Goal: Task Accomplishment & Management: Manage account settings

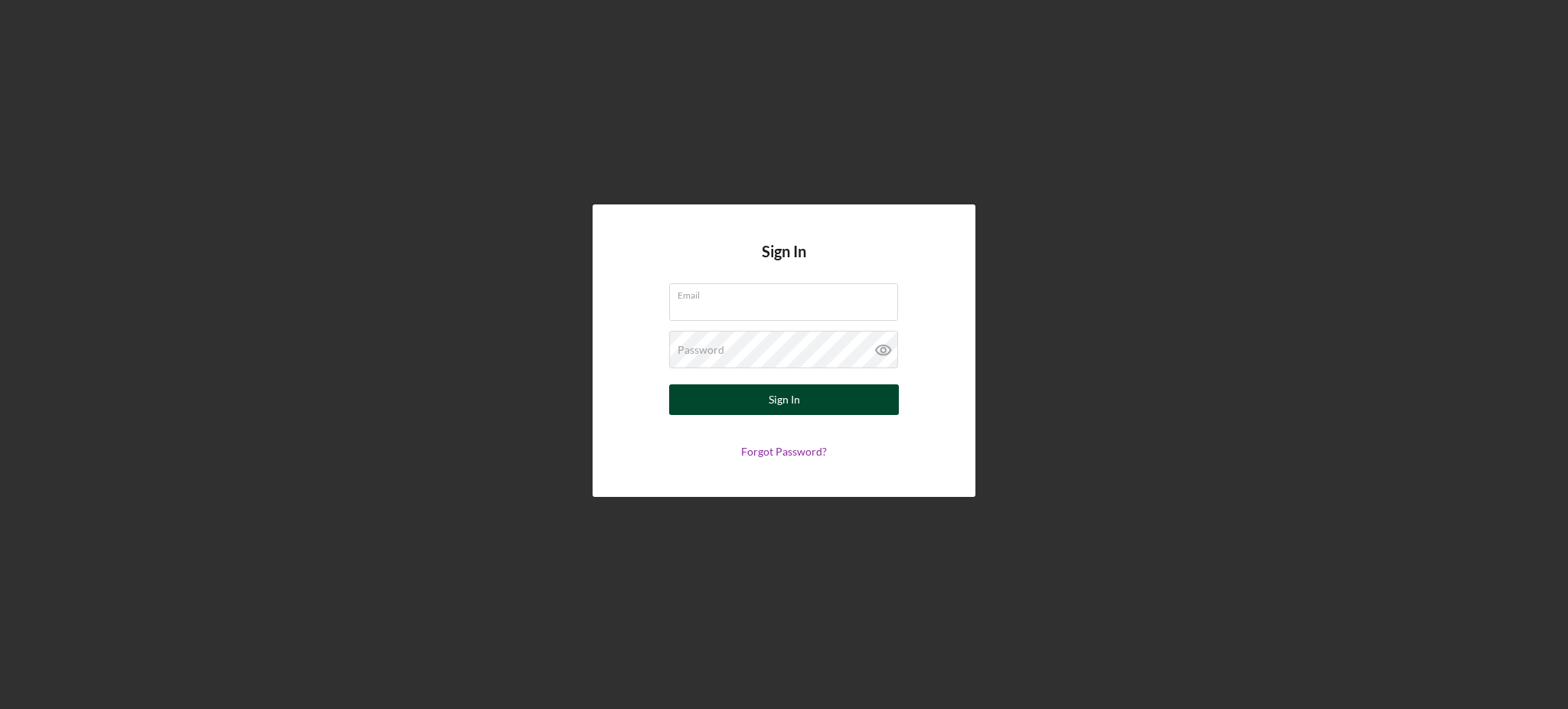
type input "[PERSON_NAME][EMAIL_ADDRESS][DOMAIN_NAME]"
click at [849, 389] on button "Sign In" at bounding box center [784, 399] width 230 height 30
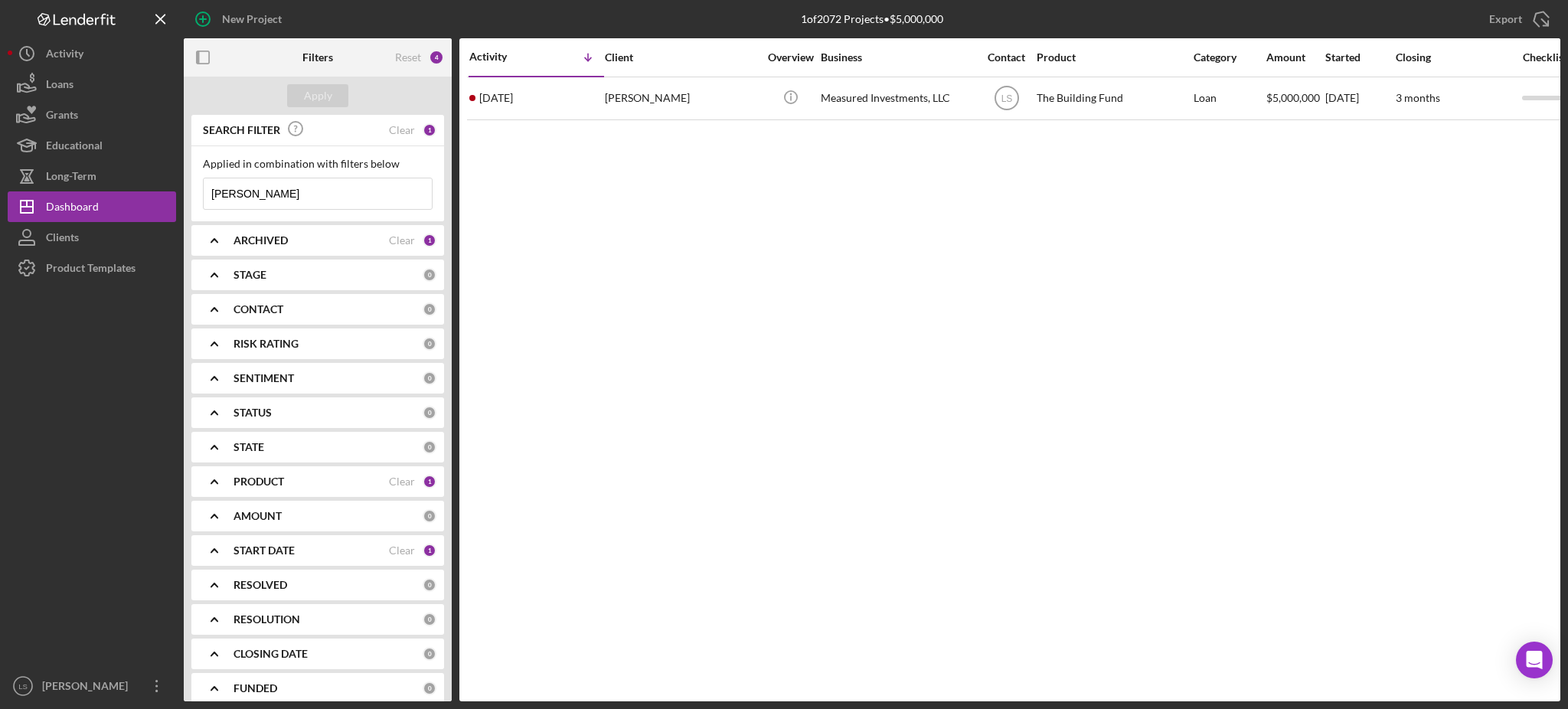
click at [279, 196] on input "[PERSON_NAME]" at bounding box center [317, 193] width 228 height 30
type input "c"
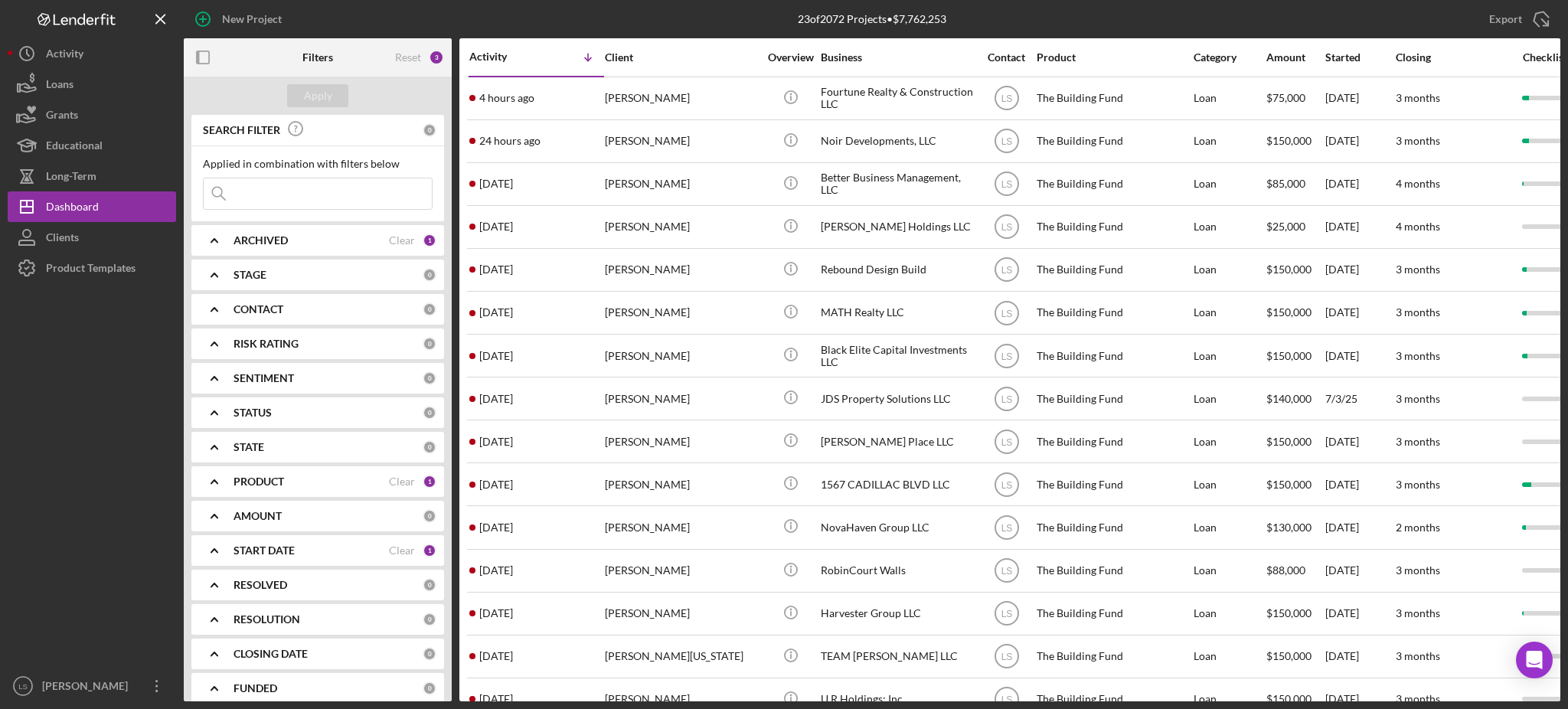
click at [309, 188] on input at bounding box center [317, 193] width 228 height 30
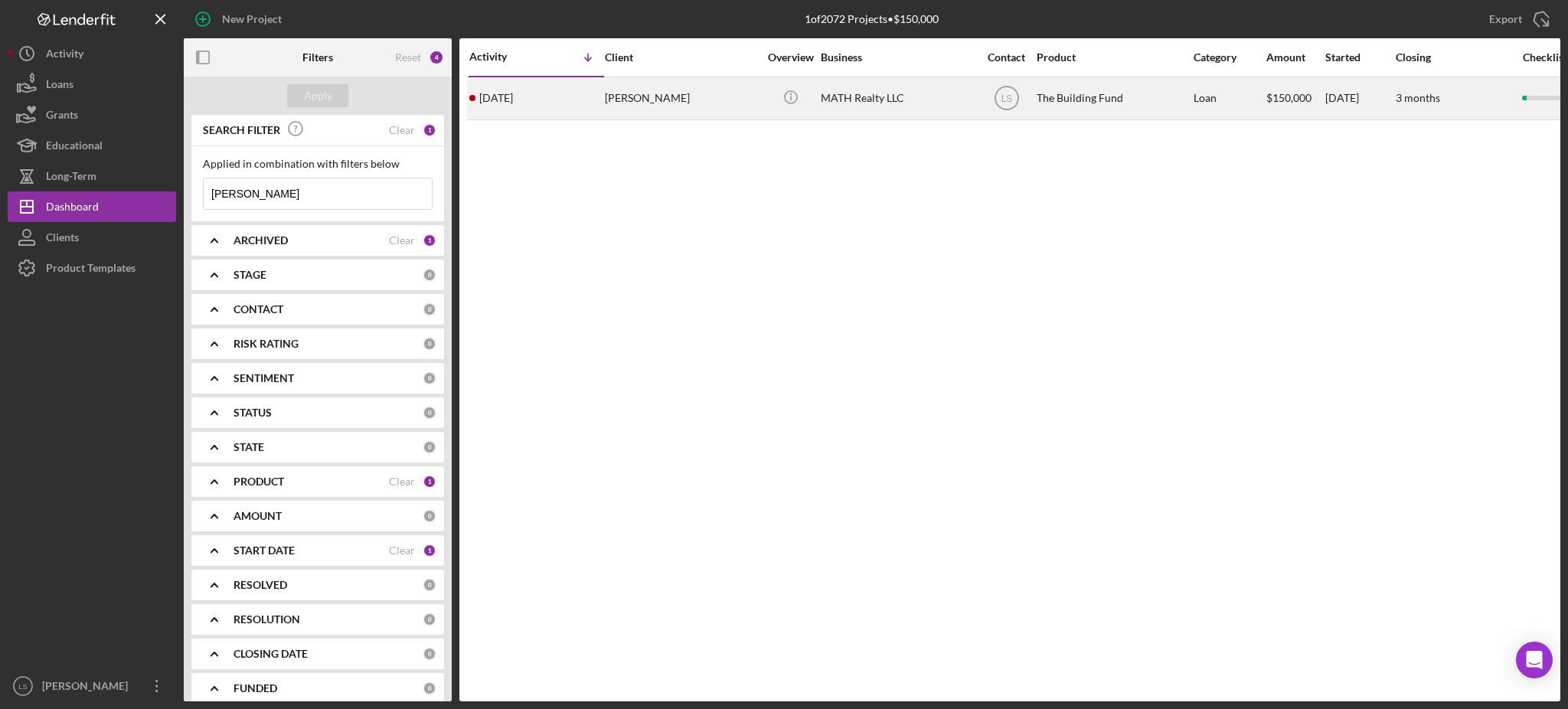
type input "[PERSON_NAME]"
click at [723, 112] on div "[PERSON_NAME]" at bounding box center [681, 99] width 153 height 40
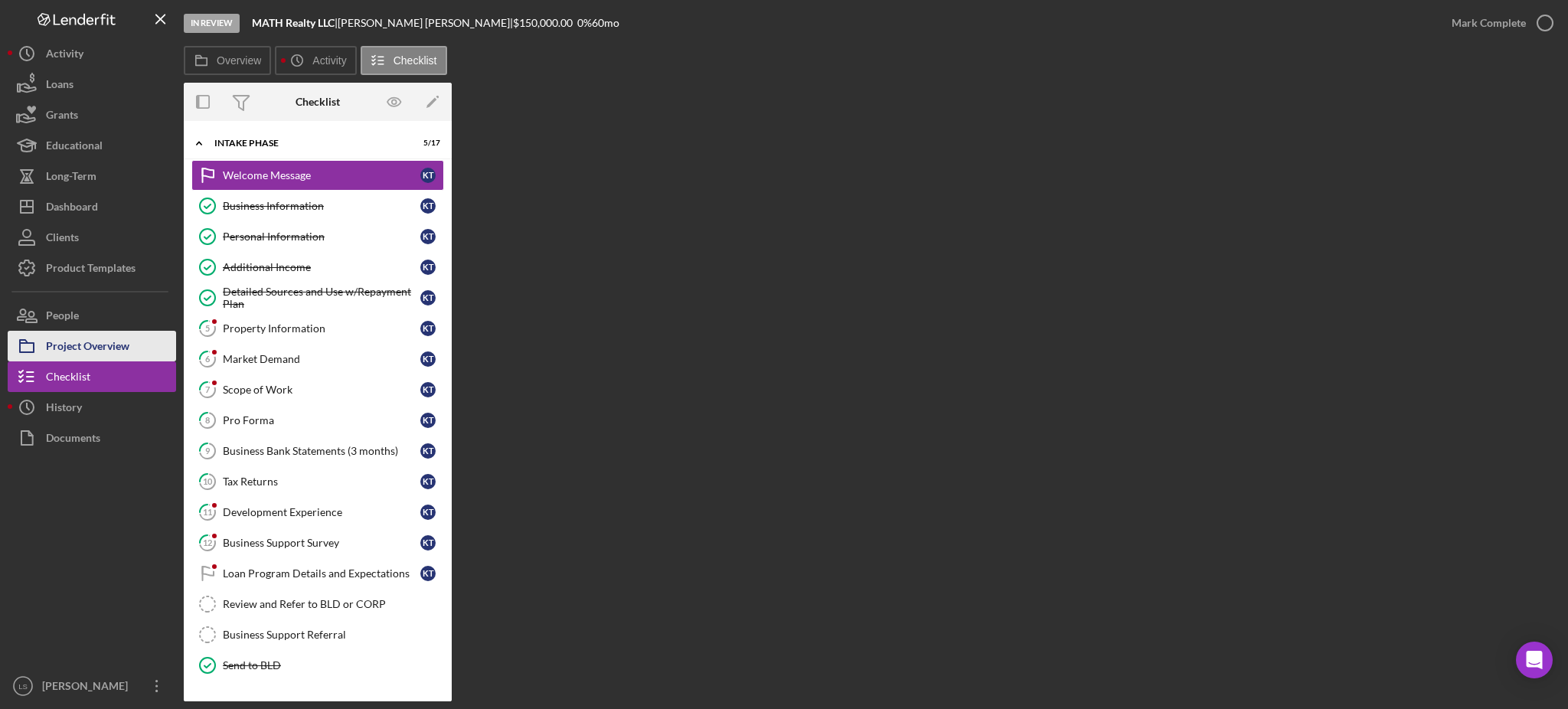
click at [130, 345] on button "Project Overview" at bounding box center [92, 346] width 168 height 30
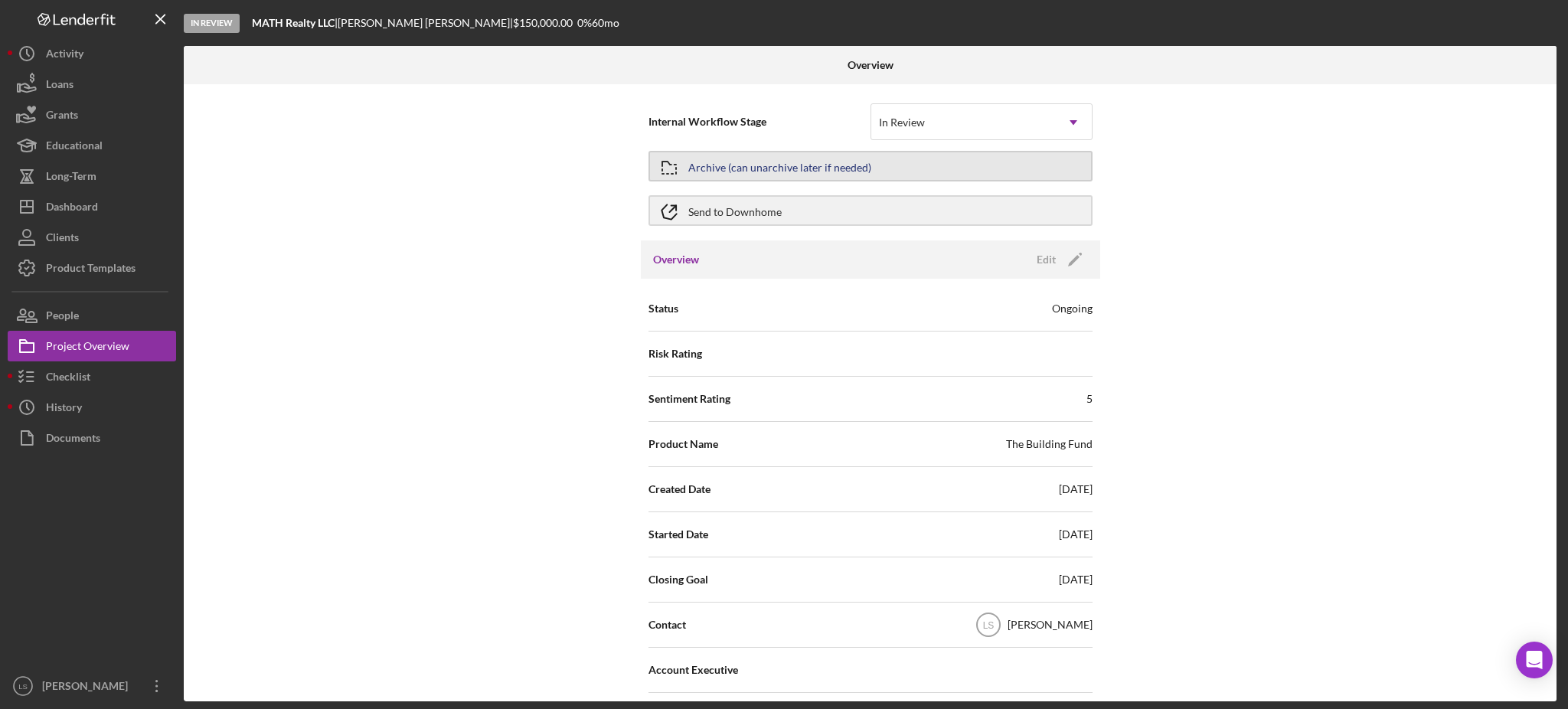
click at [904, 178] on button "Archive (can unarchive later if needed)" at bounding box center [870, 165] width 444 height 30
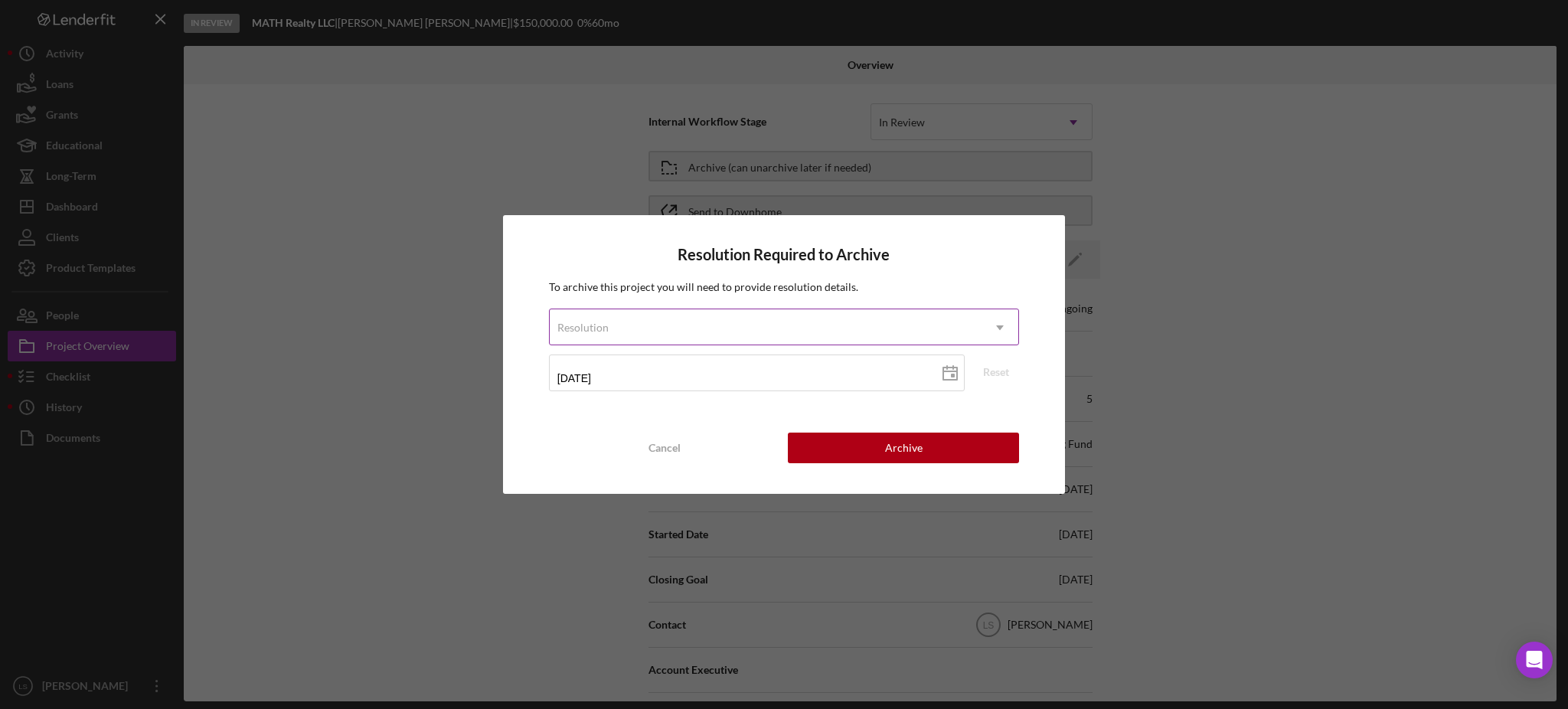
click at [828, 328] on div "Resolution" at bounding box center [765, 327] width 432 height 35
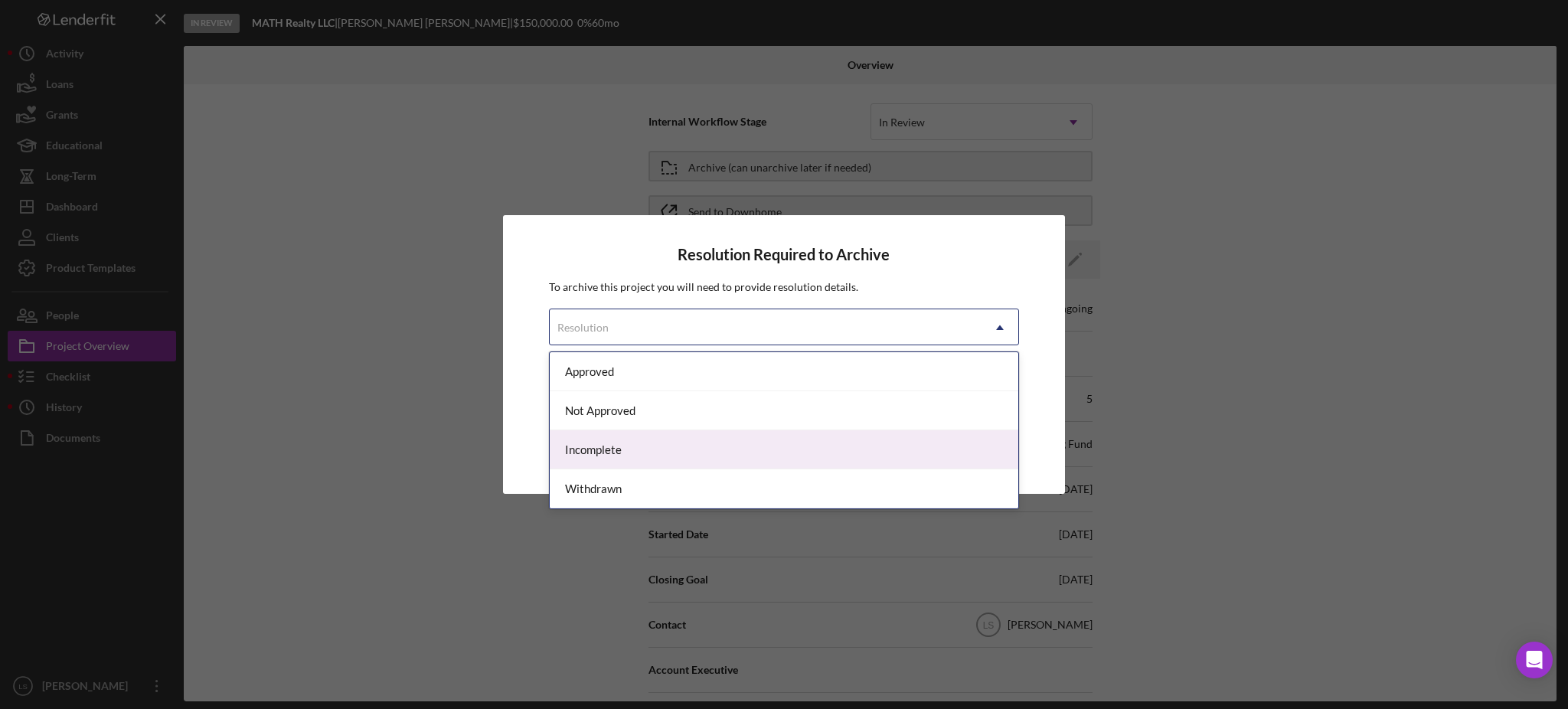
click at [693, 454] on div "Incomplete" at bounding box center [784, 450] width 469 height 39
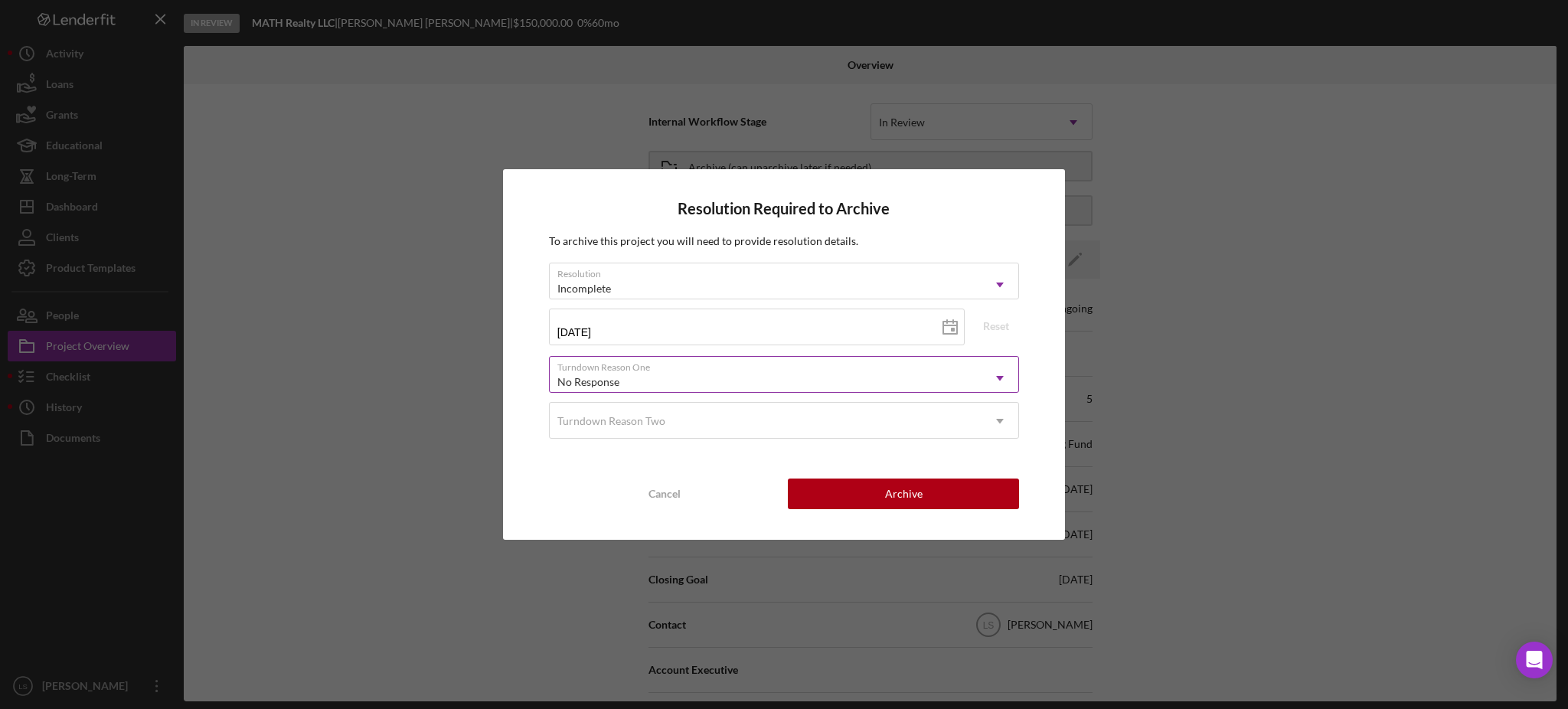
click at [924, 371] on div "No Response" at bounding box center [765, 381] width 432 height 35
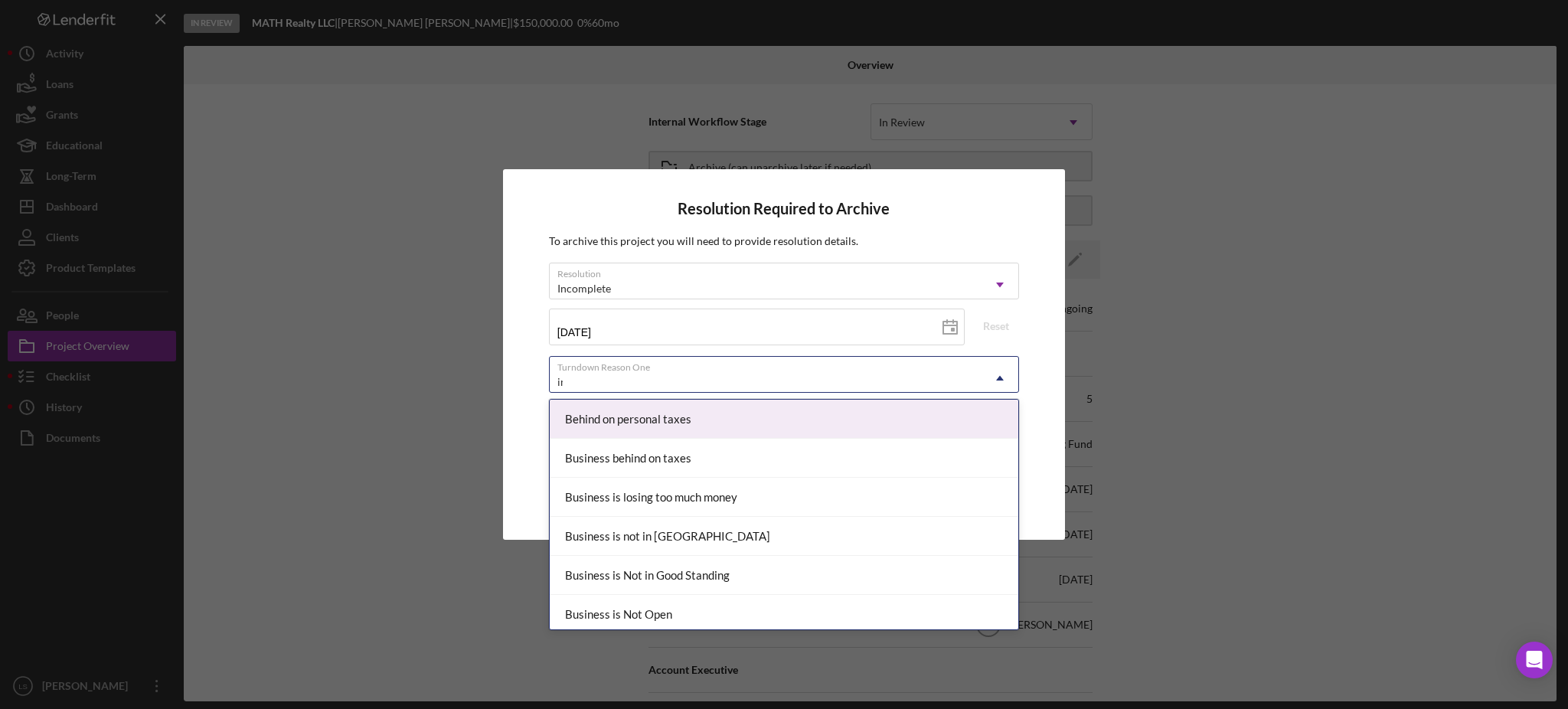
type input "inc"
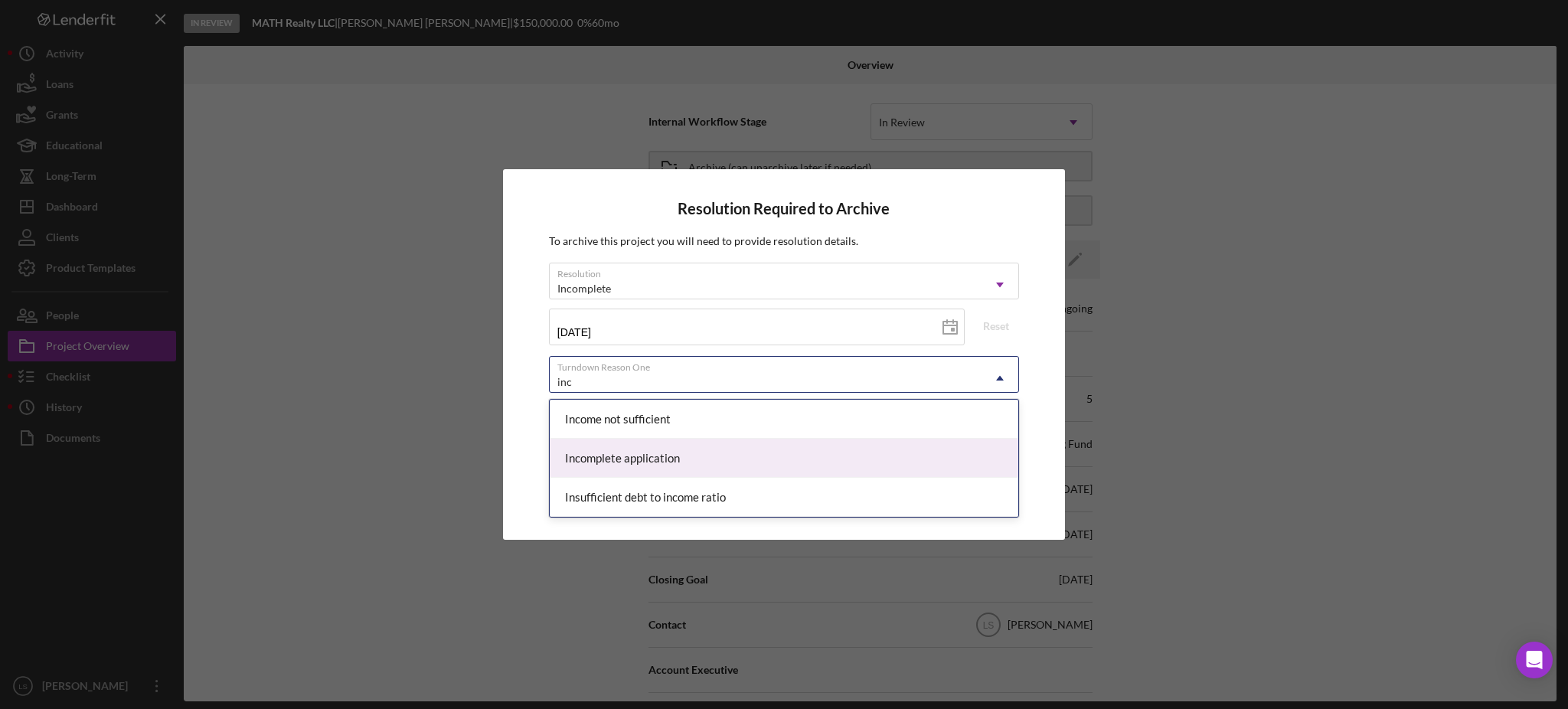
click at [806, 454] on div "Incomplete application" at bounding box center [784, 458] width 469 height 39
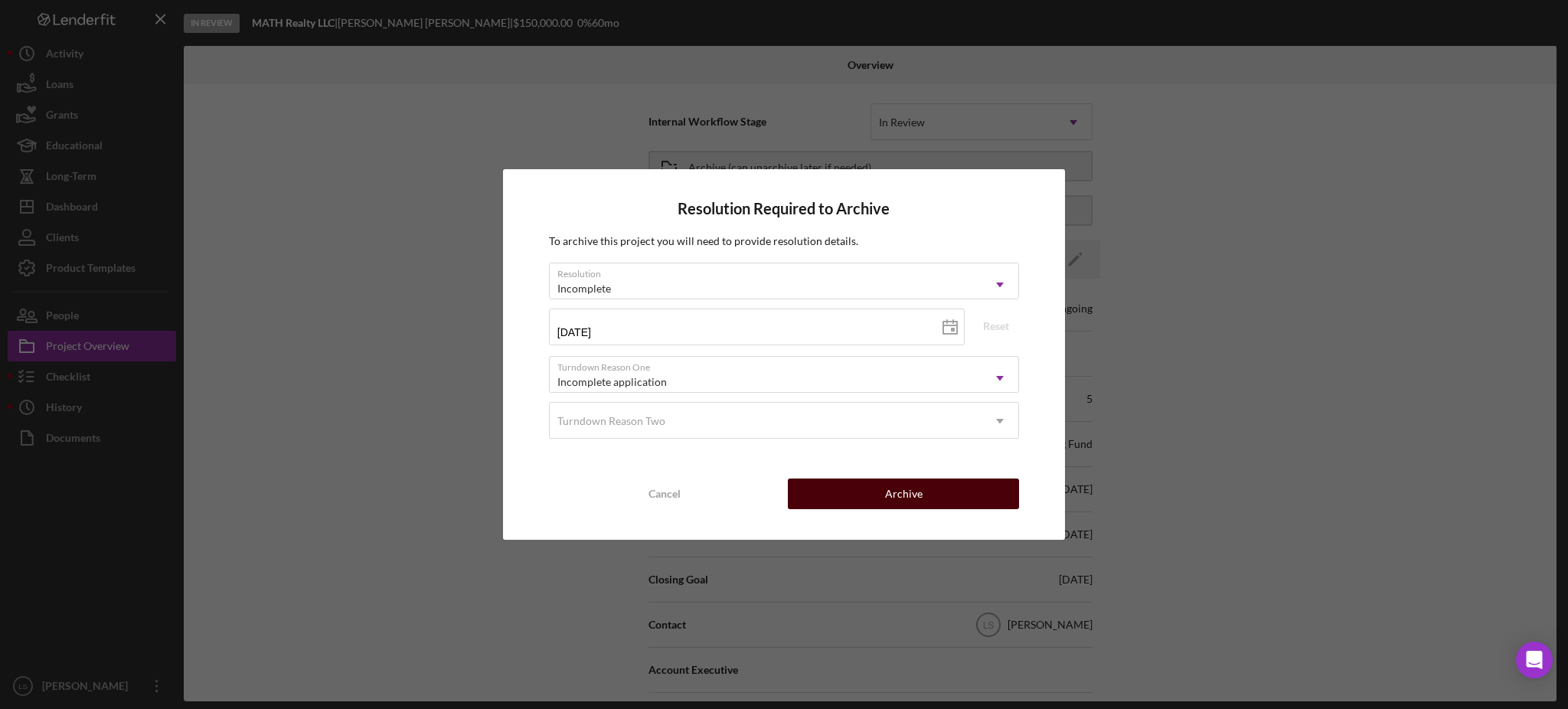
click at [894, 491] on div "Archive" at bounding box center [904, 493] width 37 height 30
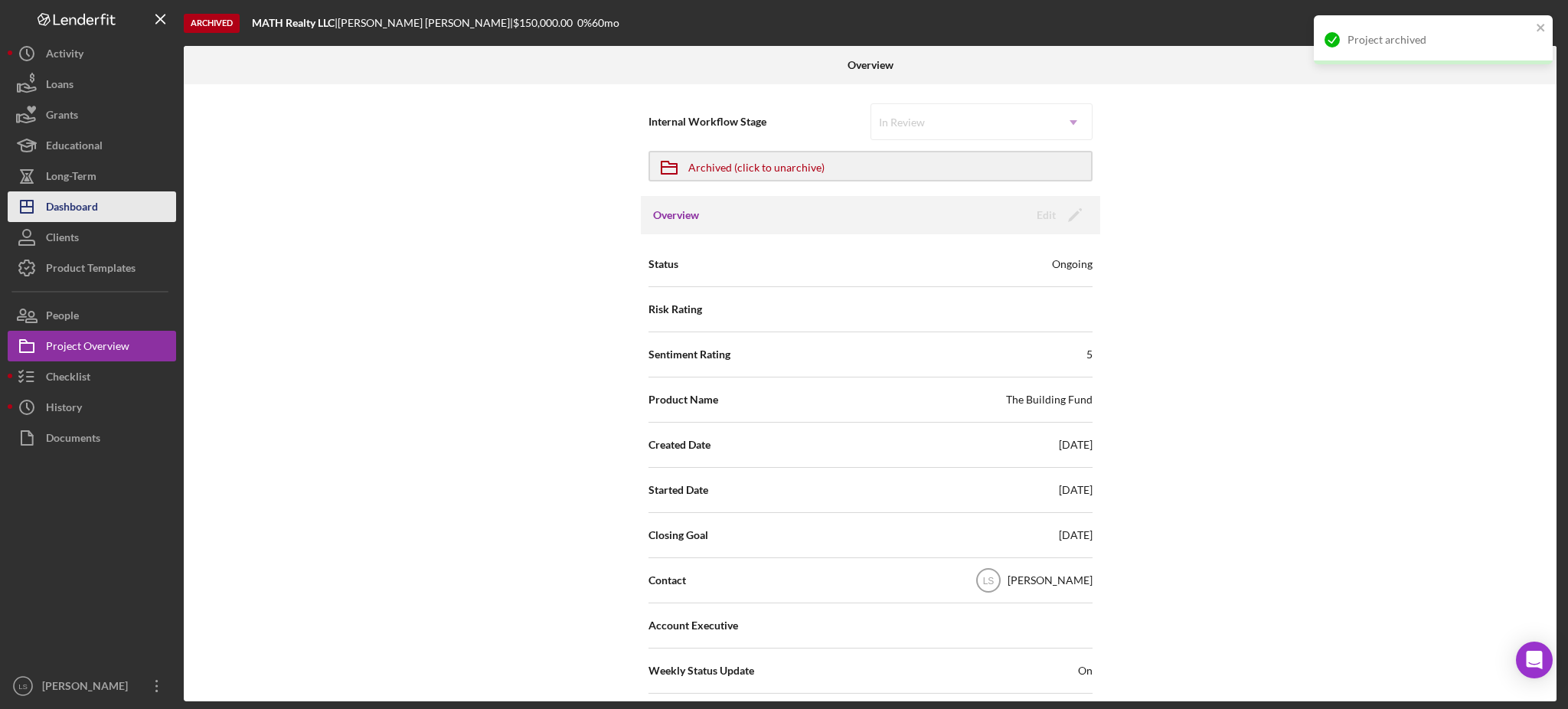
drag, startPoint x: 103, startPoint y: 207, endPoint x: 114, endPoint y: 208, distance: 11.0
click at [103, 207] on button "Icon/Dashboard Dashboard" at bounding box center [92, 207] width 168 height 30
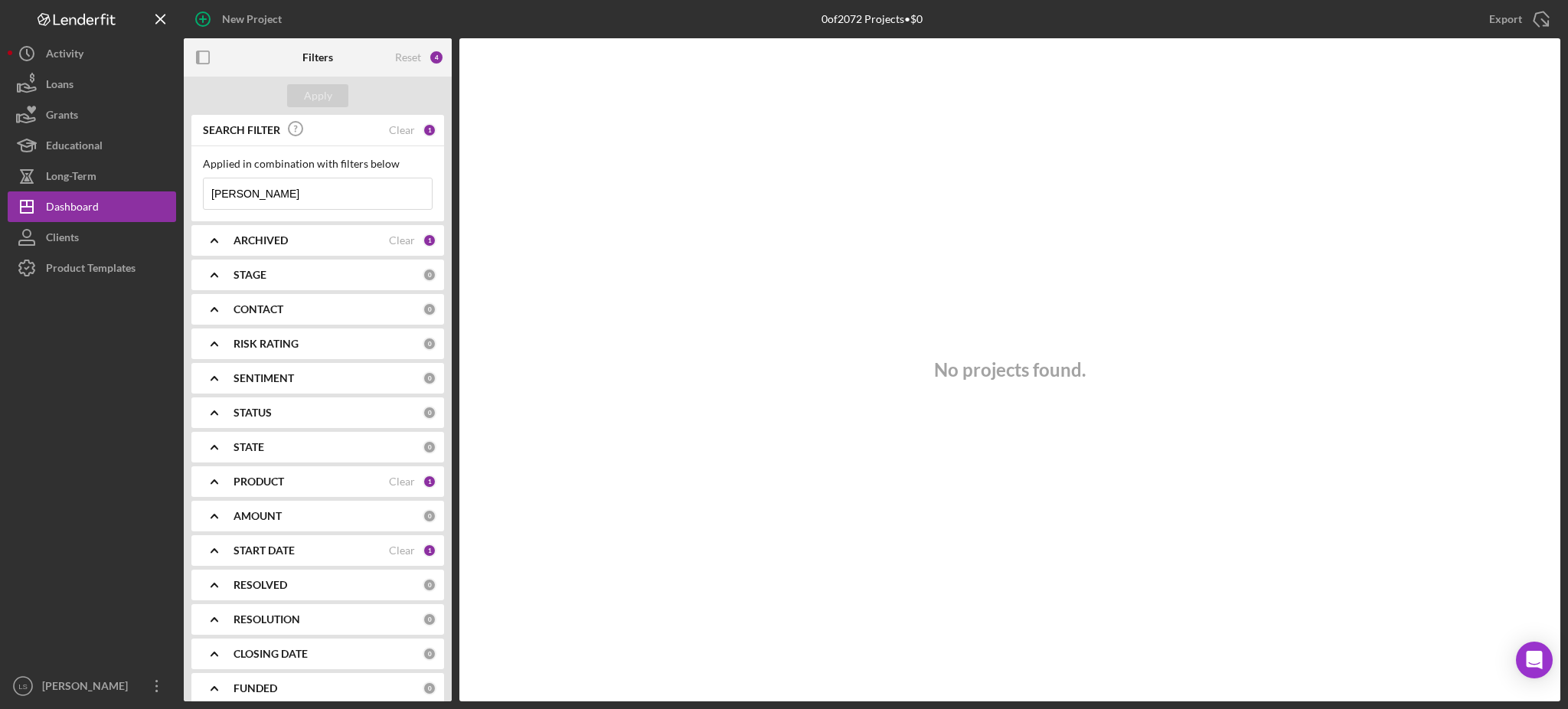
click at [311, 206] on input "[PERSON_NAME]" at bounding box center [317, 193] width 228 height 30
type input "k"
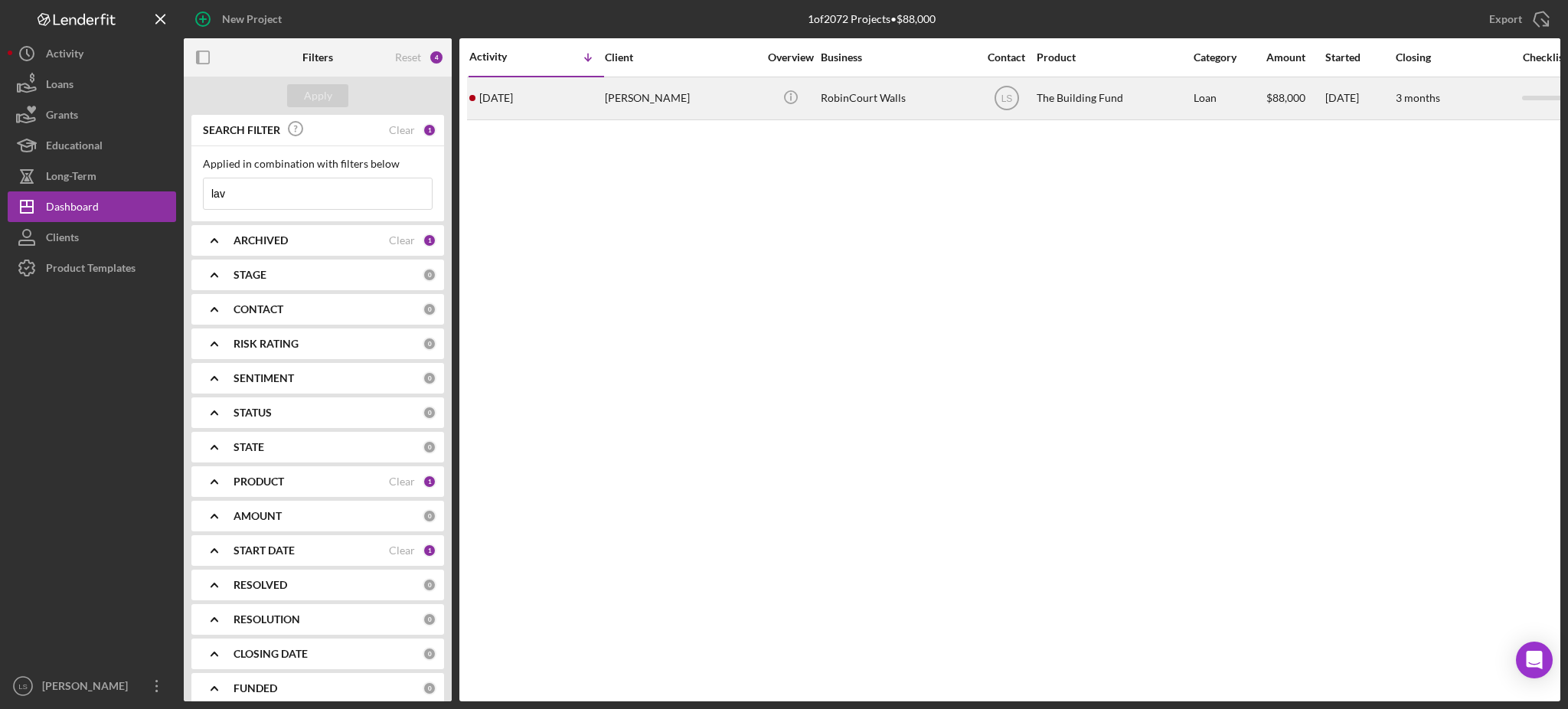
type input "lav"
click at [933, 96] on div "RobinCourt Walls" at bounding box center [897, 99] width 153 height 40
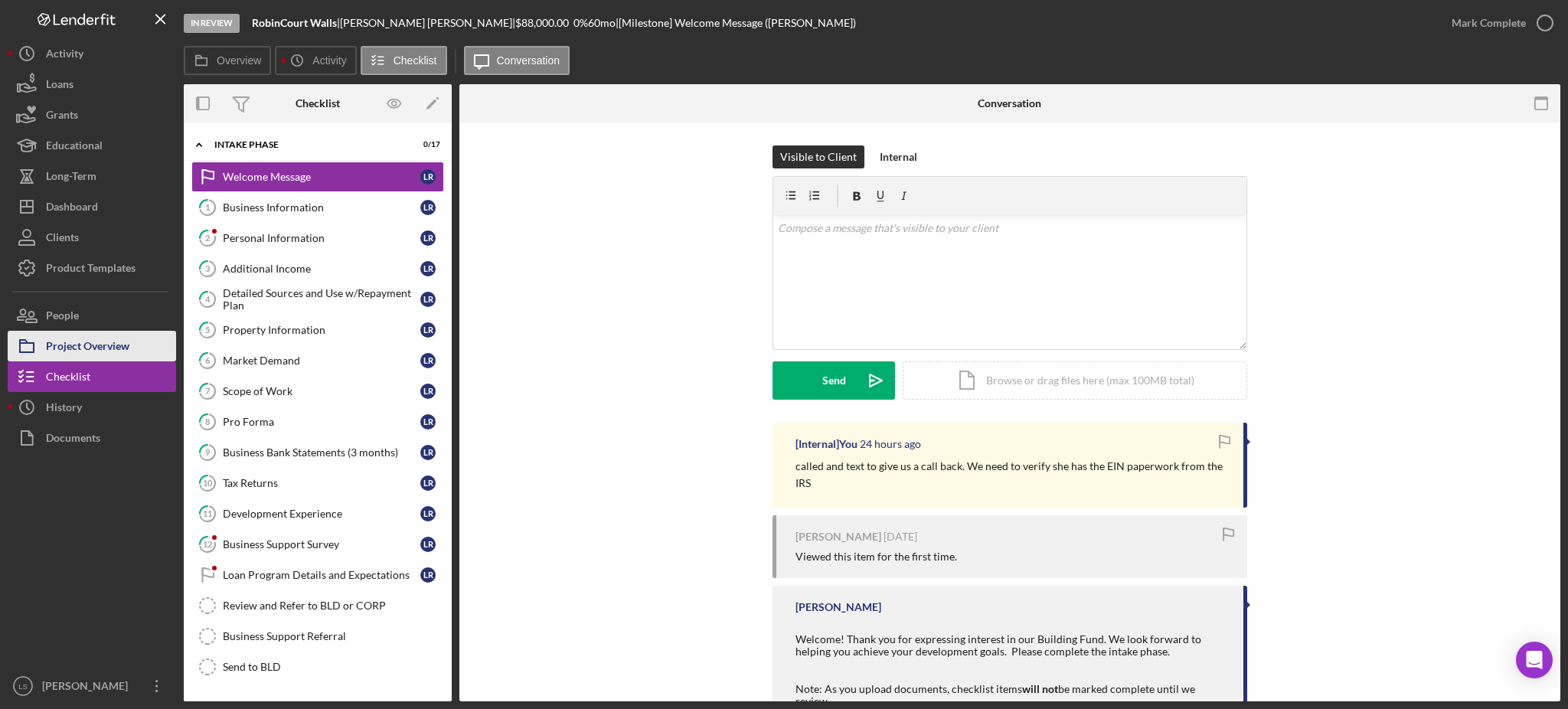
click at [89, 353] on div "Project Overview" at bounding box center [88, 348] width 84 height 34
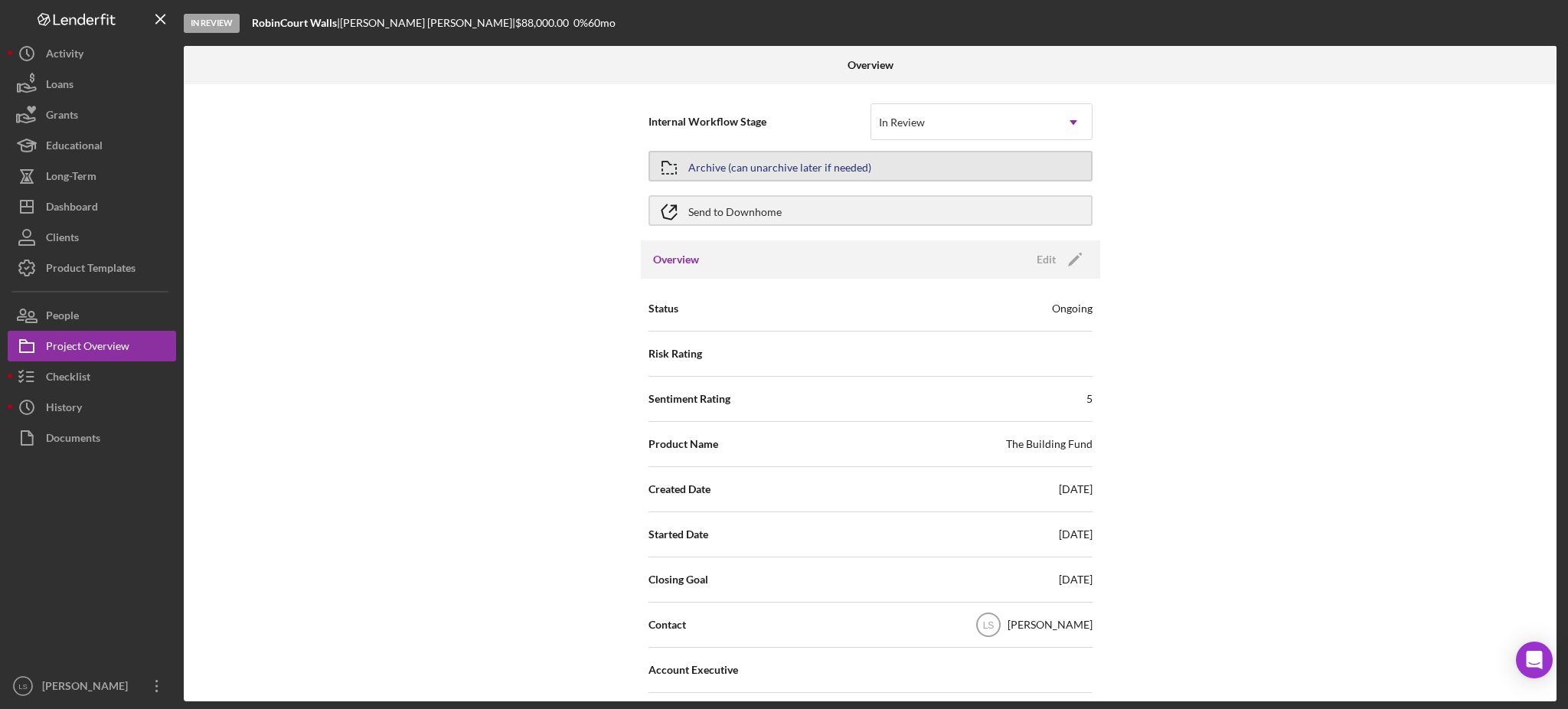
click at [1021, 175] on button "Archive (can unarchive later if needed)" at bounding box center [870, 165] width 444 height 30
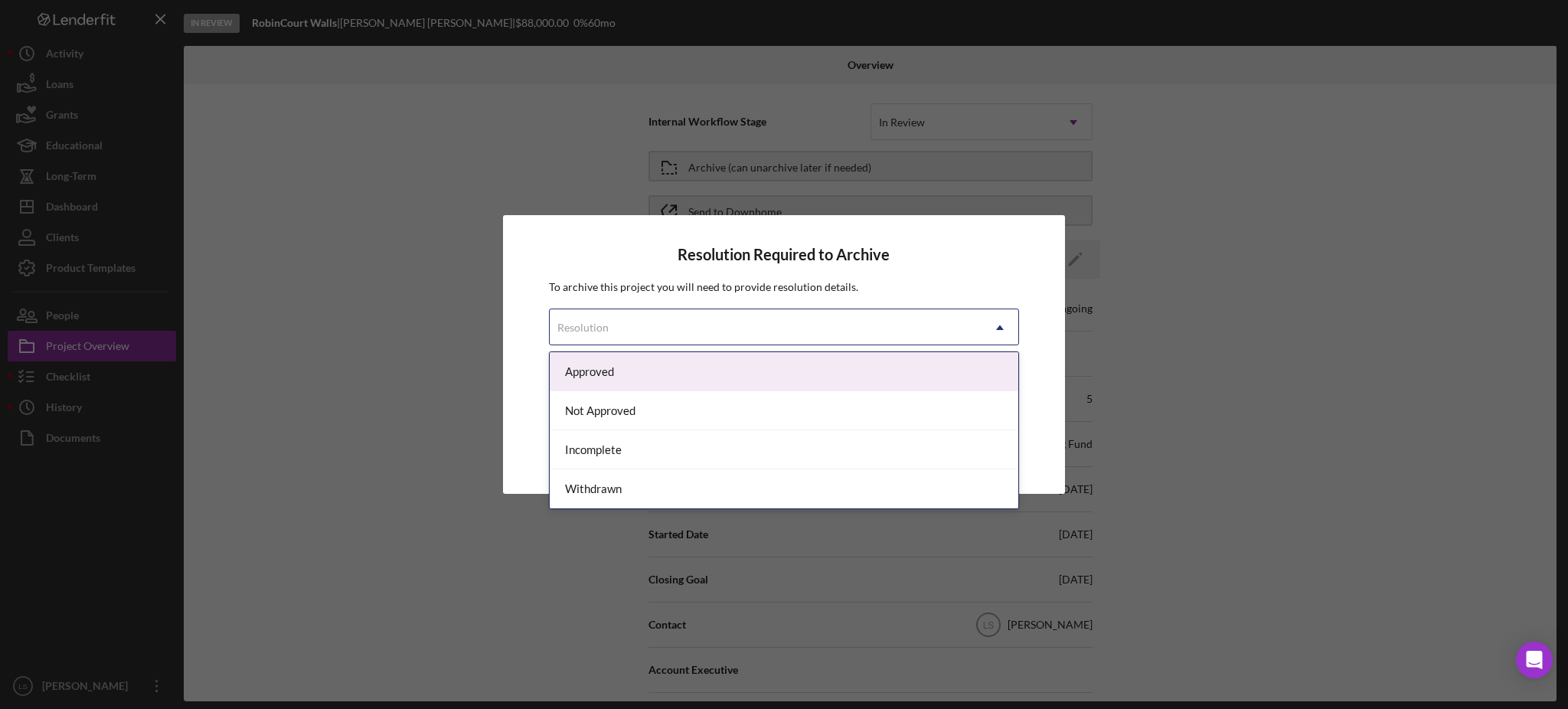
click at [844, 336] on div "Resolution" at bounding box center [765, 327] width 432 height 35
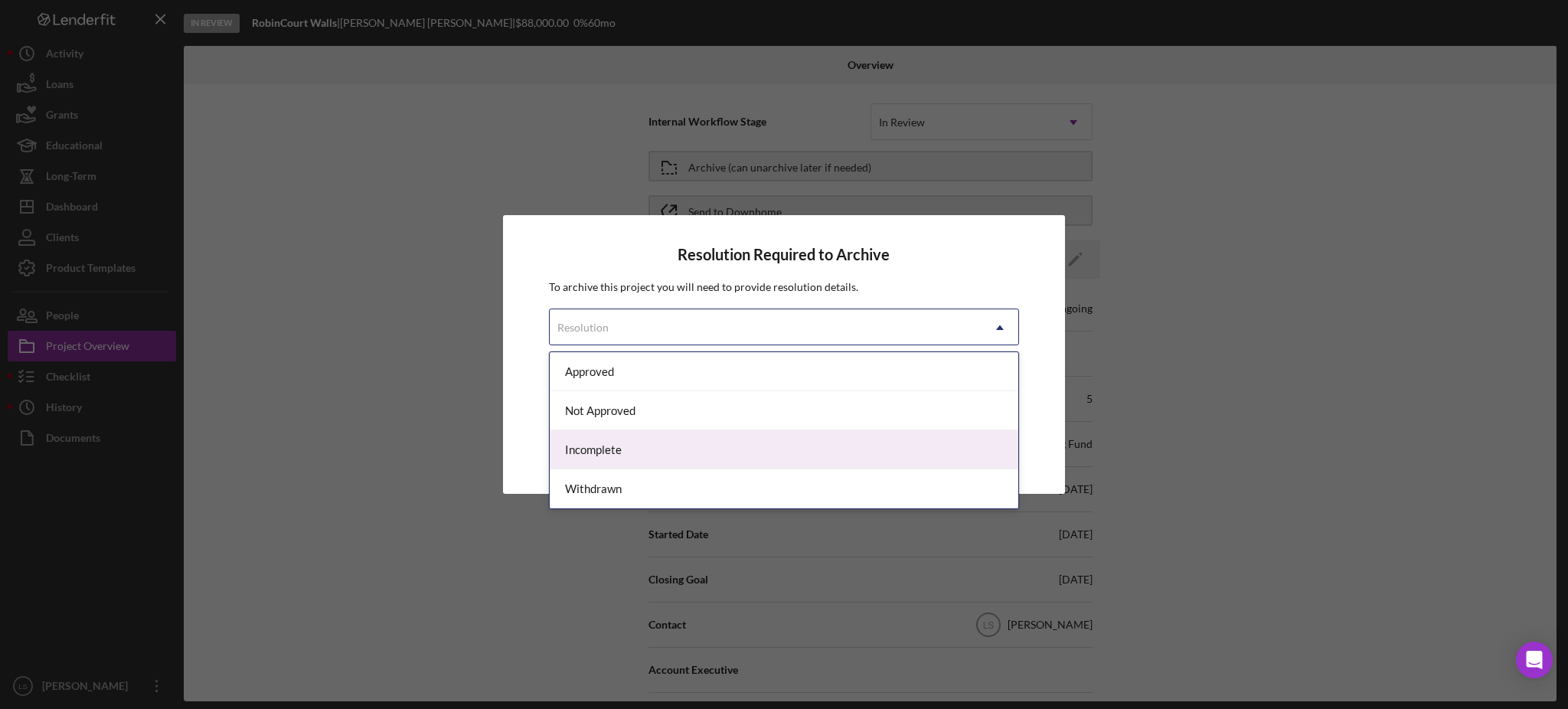
click at [766, 451] on div "Incomplete" at bounding box center [784, 450] width 469 height 39
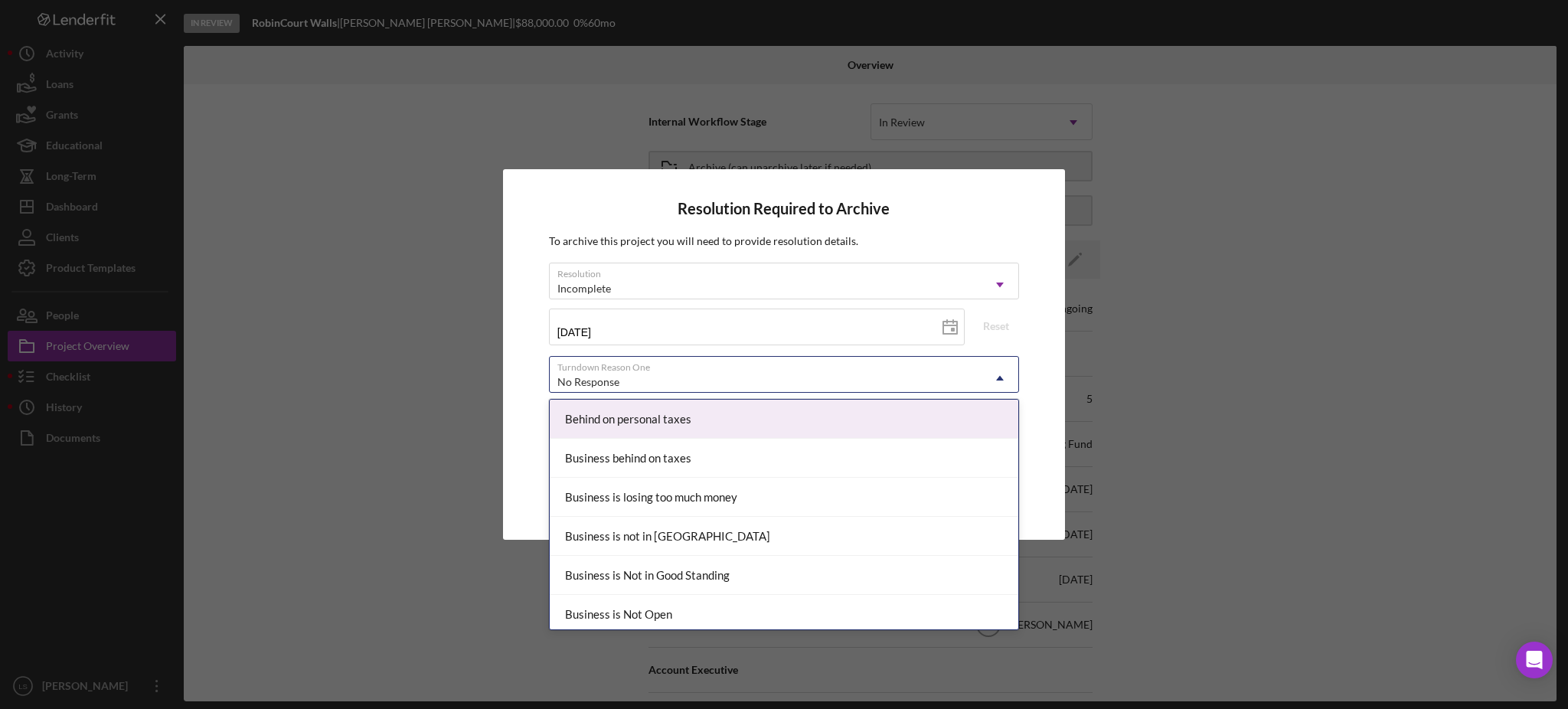
click at [824, 367] on div "No Response" at bounding box center [765, 381] width 432 height 35
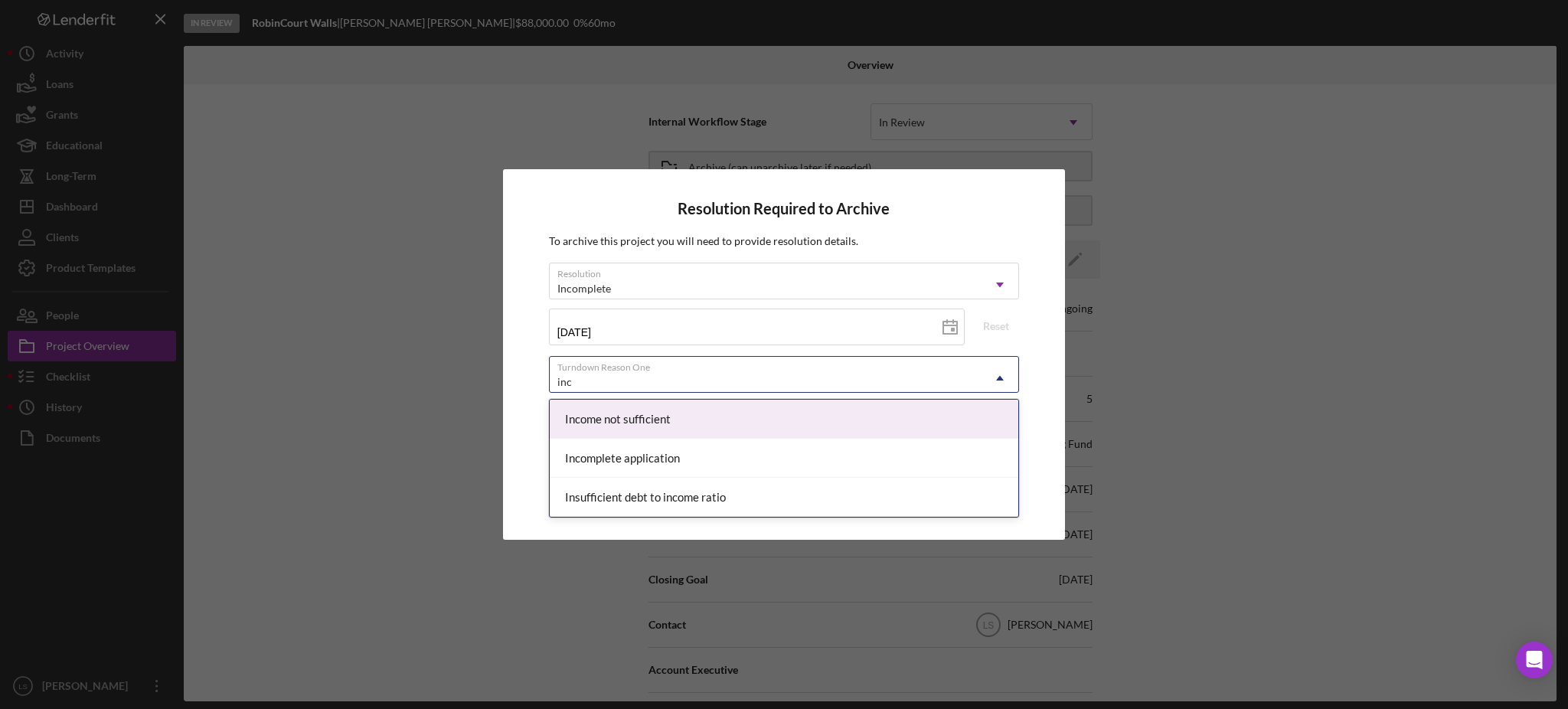
type input "inco"
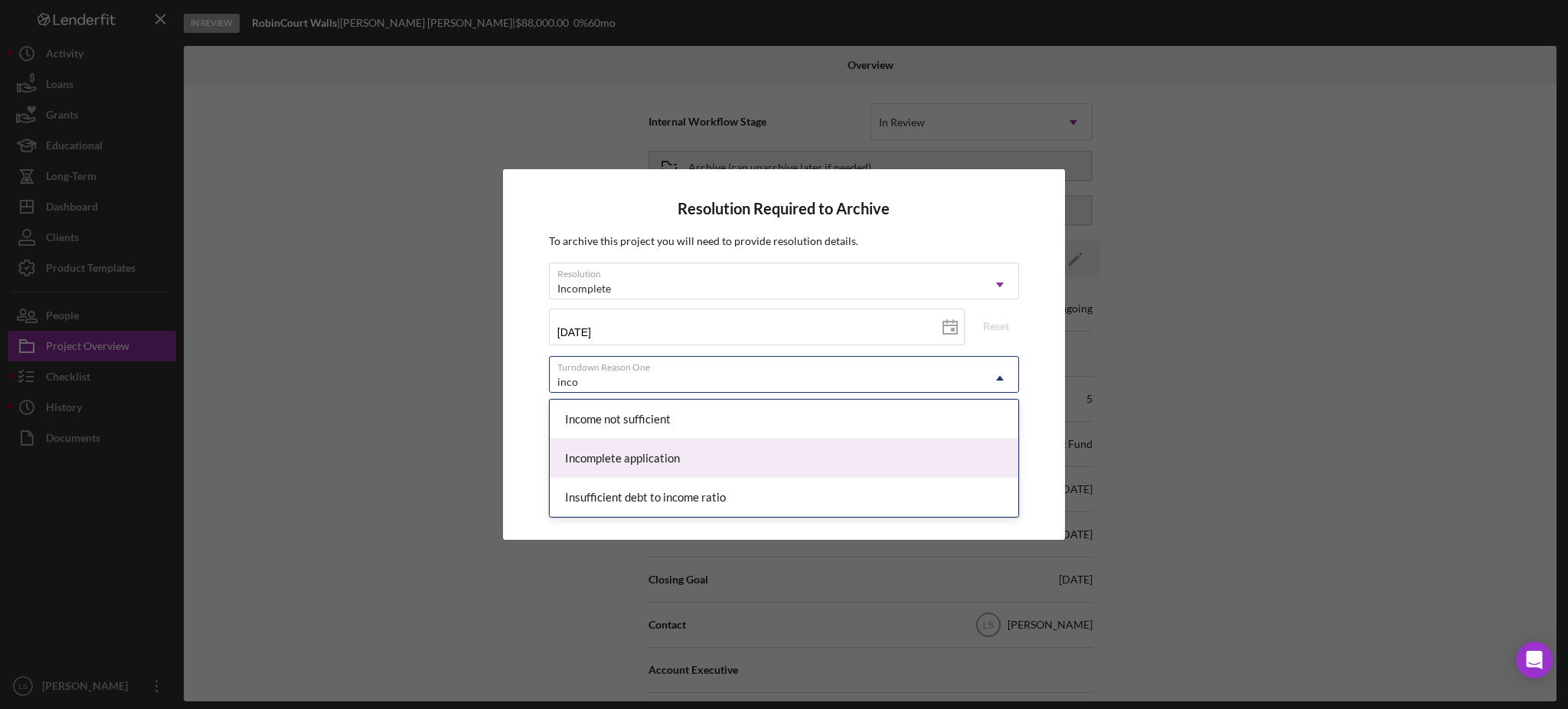
click at [797, 454] on div "Incomplete application" at bounding box center [784, 458] width 469 height 39
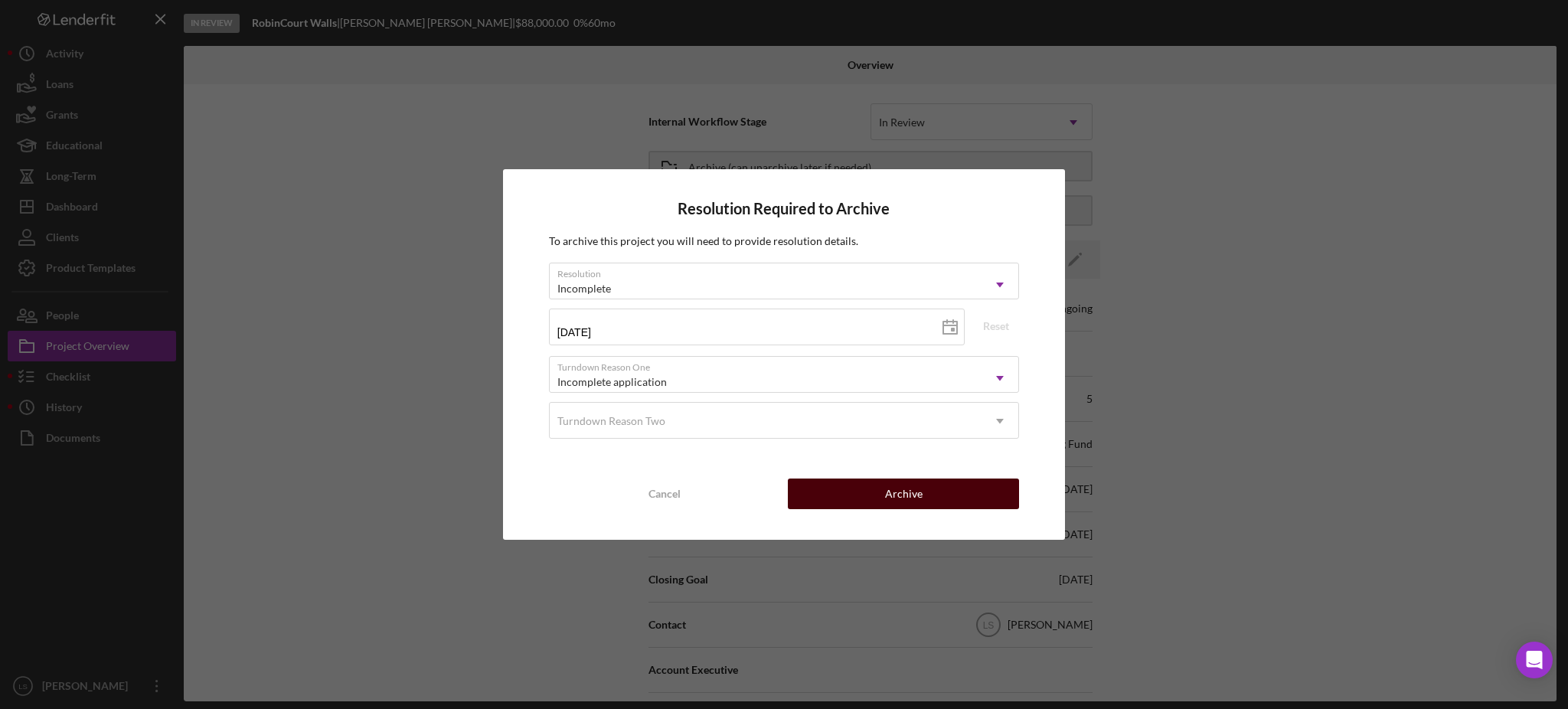
click at [866, 495] on button "Archive" at bounding box center [904, 493] width 231 height 30
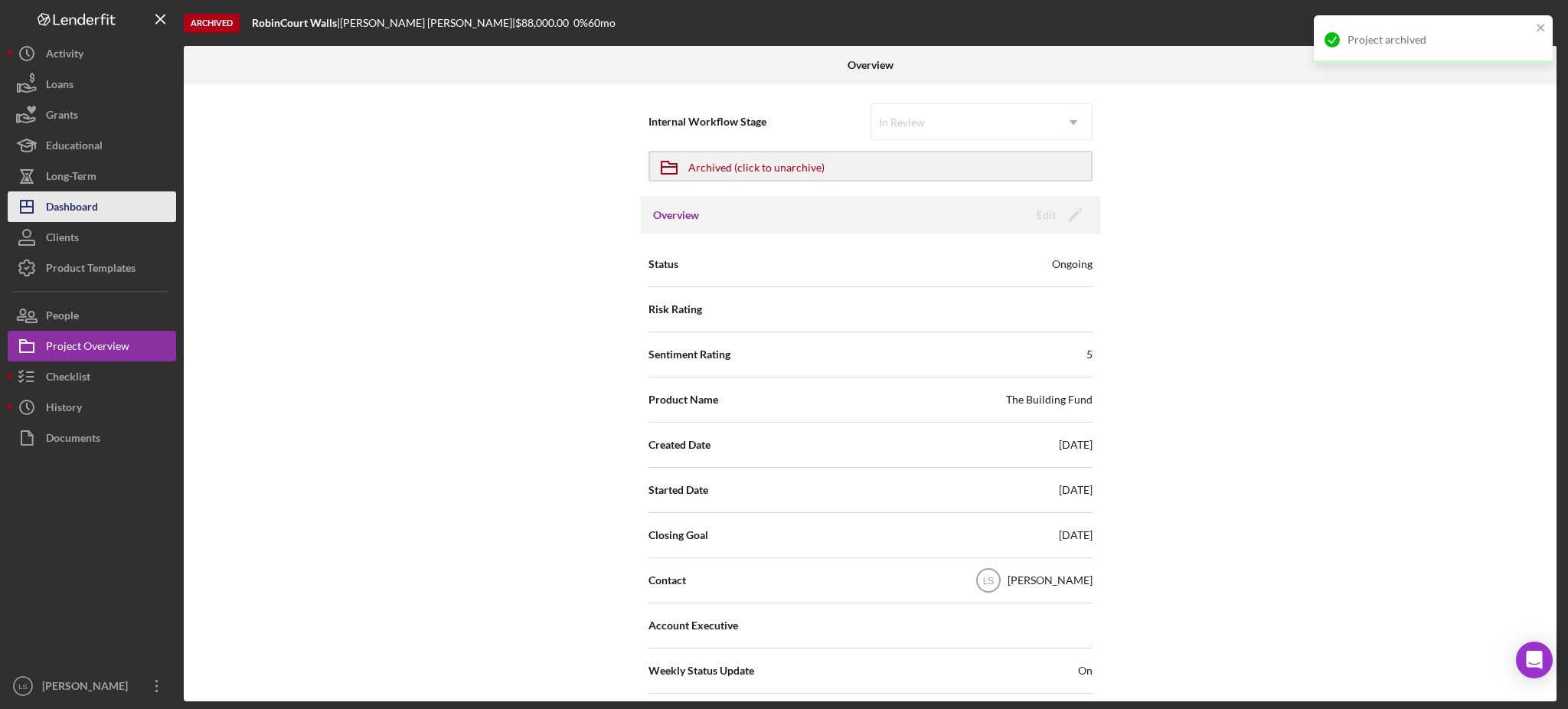
click at [64, 221] on div "Dashboard" at bounding box center [71, 209] width 52 height 34
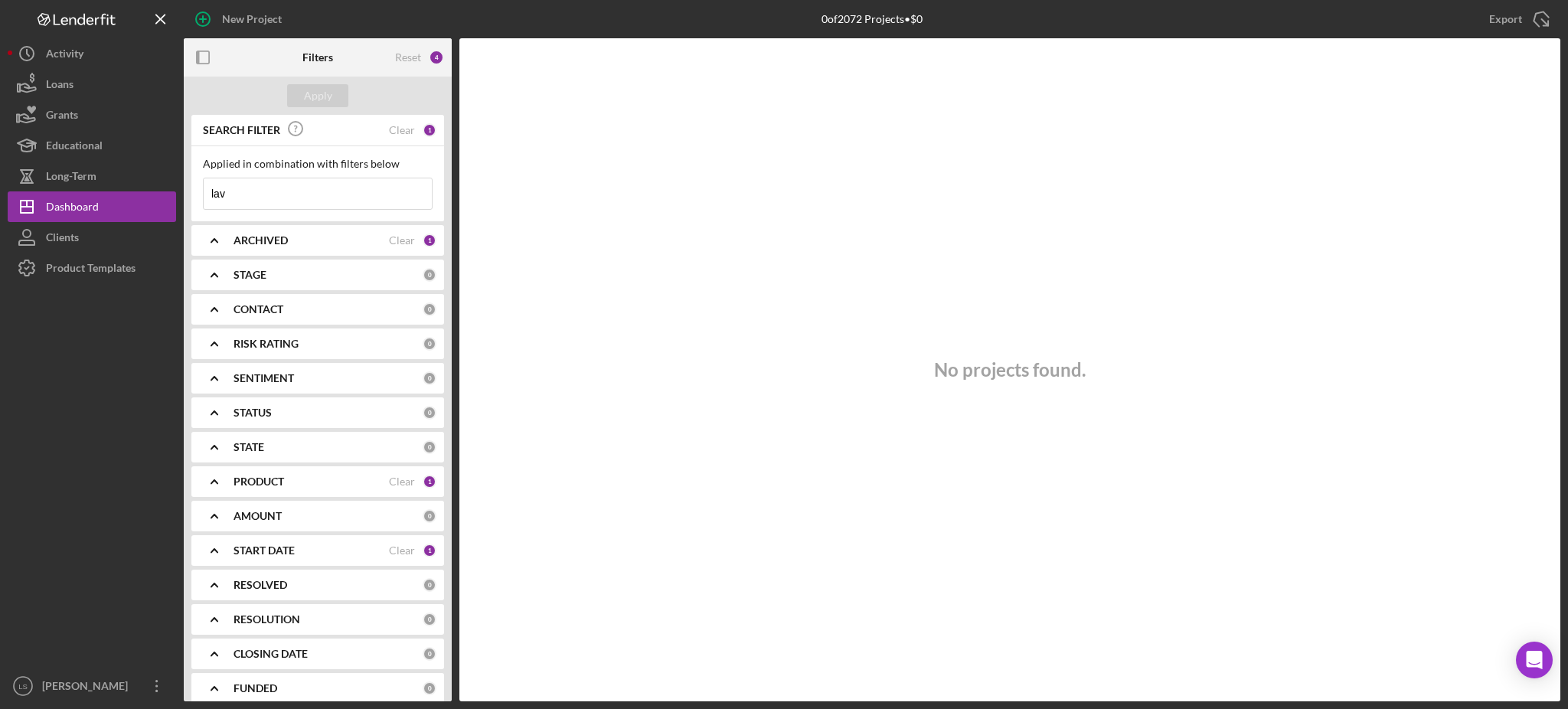
click at [297, 196] on input "lav" at bounding box center [317, 193] width 228 height 30
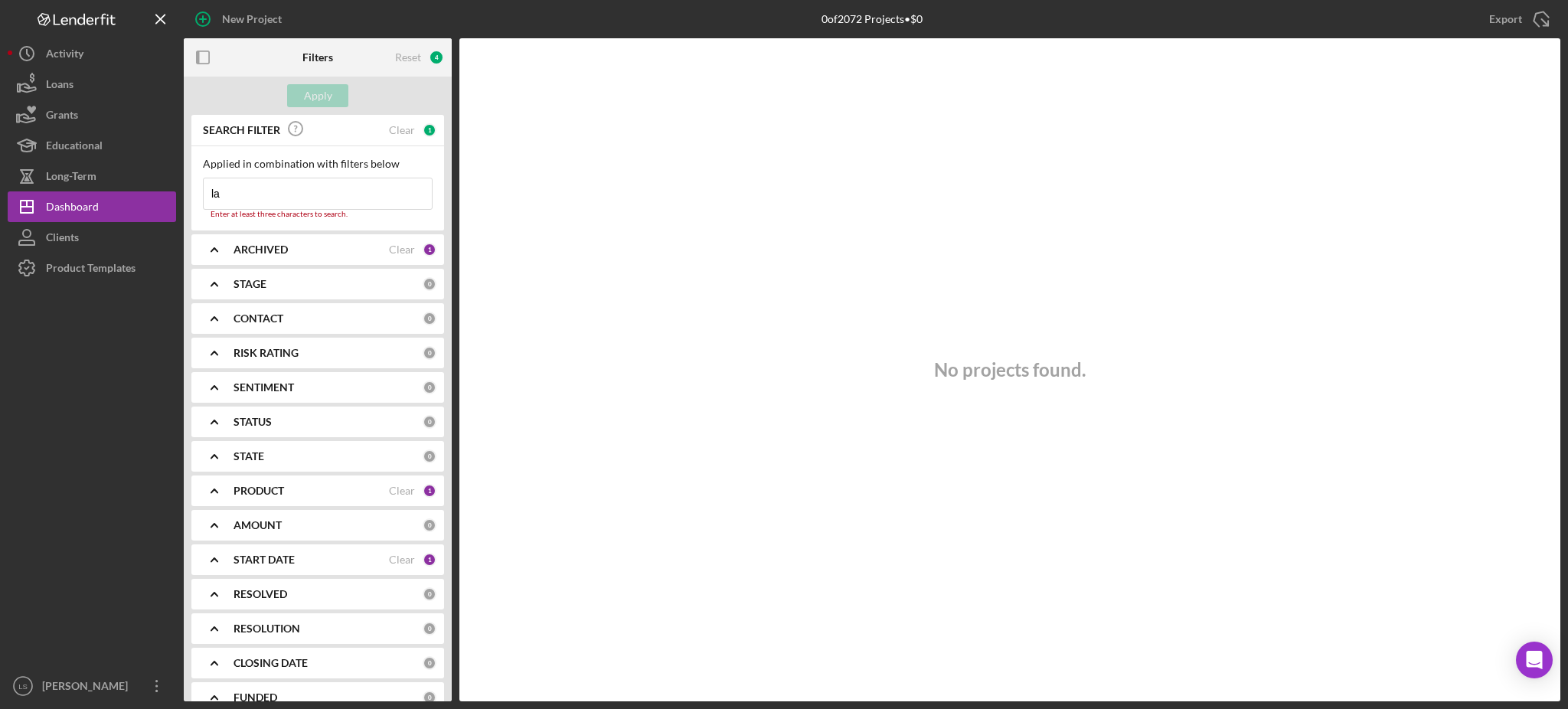
type input "l"
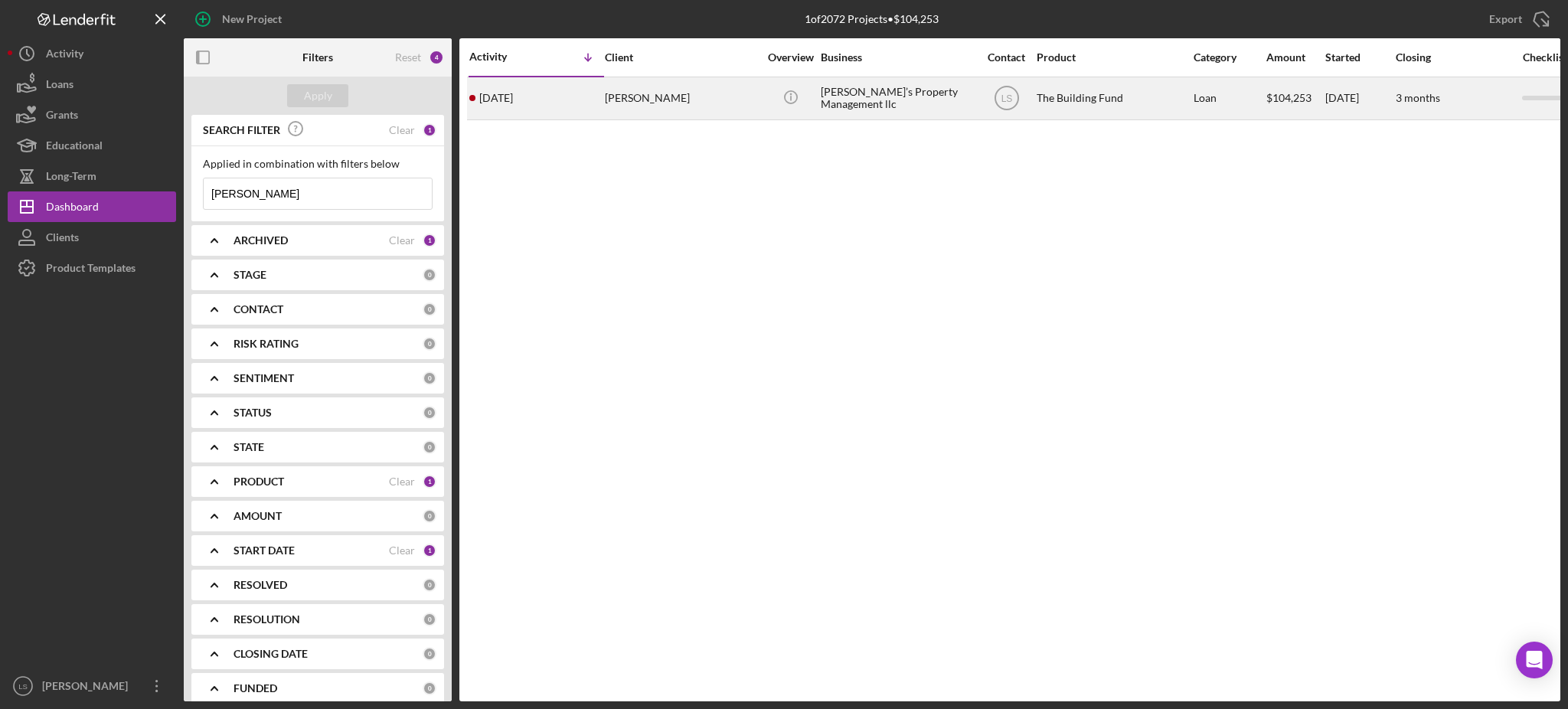
type input "[PERSON_NAME]"
click at [664, 98] on div "[PERSON_NAME]" at bounding box center [681, 99] width 153 height 40
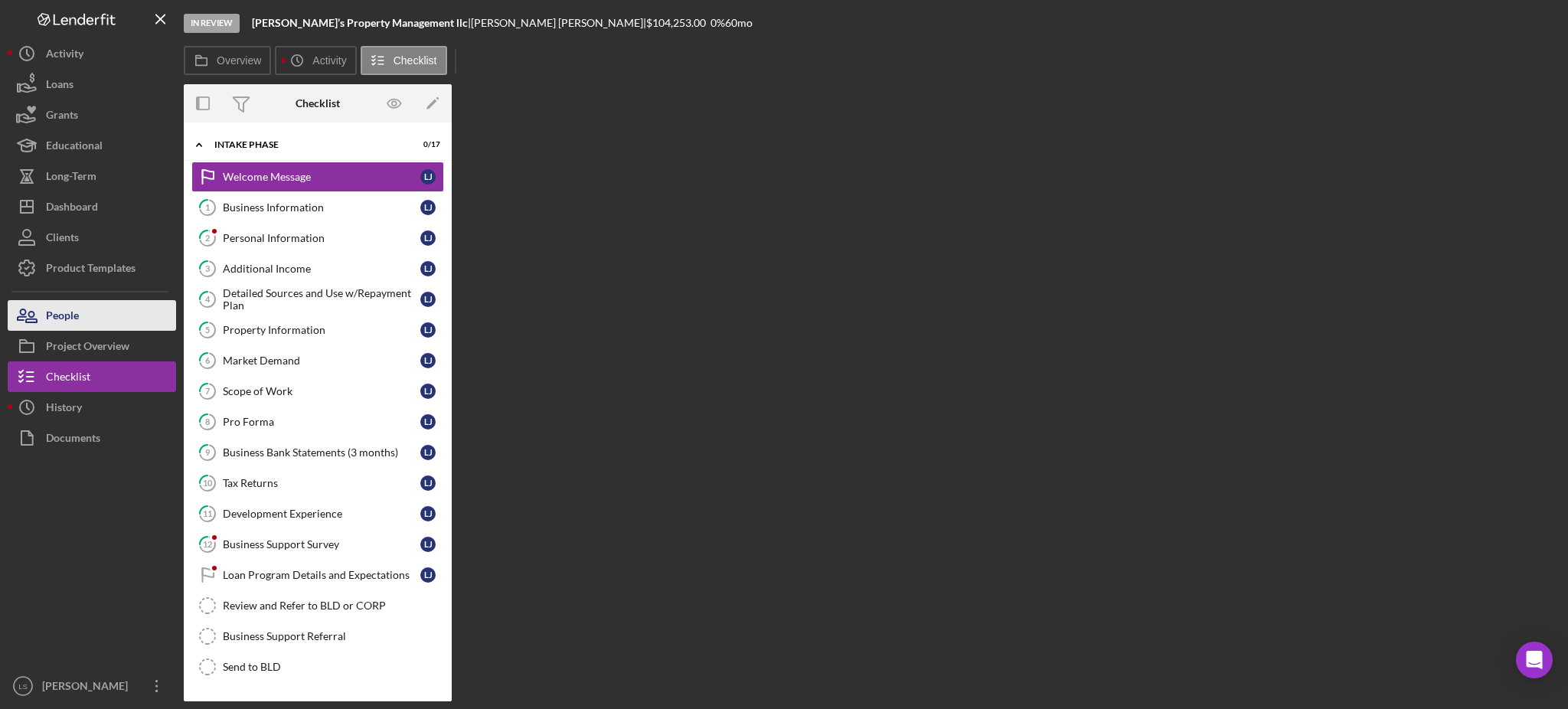
click at [67, 321] on div "People" at bounding box center [62, 318] width 33 height 34
